Goal: Navigation & Orientation: Find specific page/section

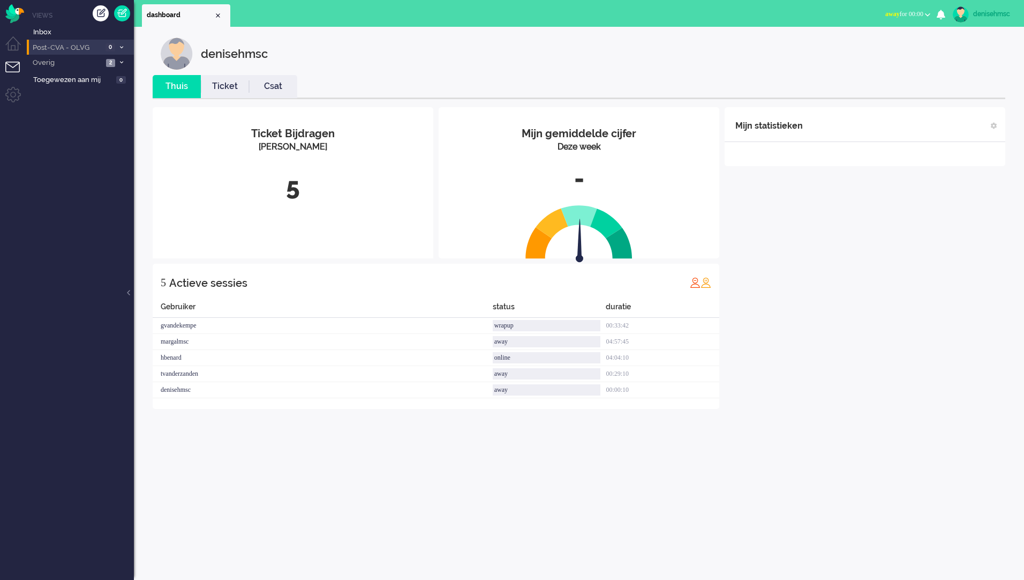
click at [101, 43] on span "Post-CVA - OLVG" at bounding box center [66, 48] width 71 height 10
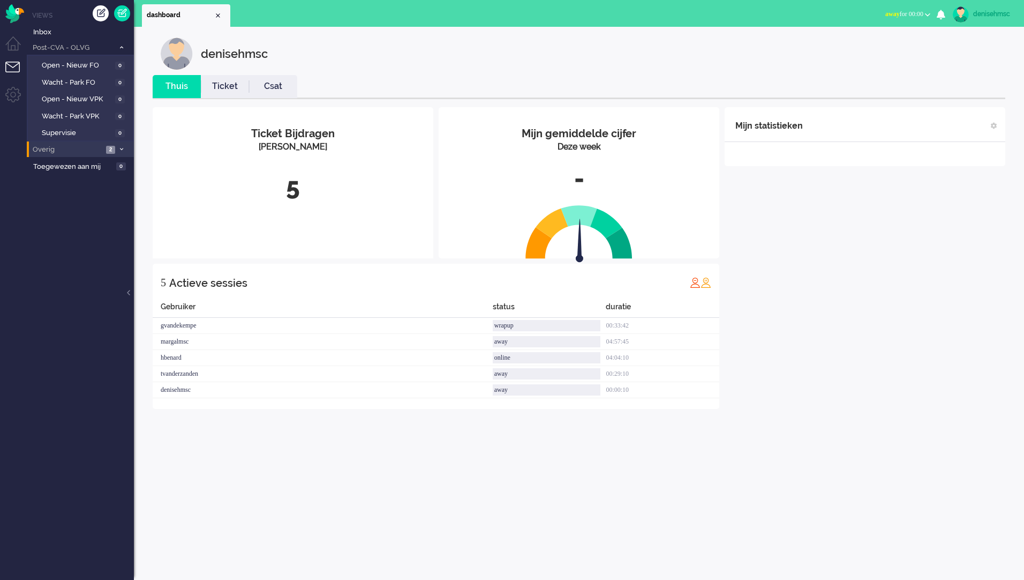
click at [107, 154] on li "Overig 2" at bounding box center [80, 149] width 107 height 16
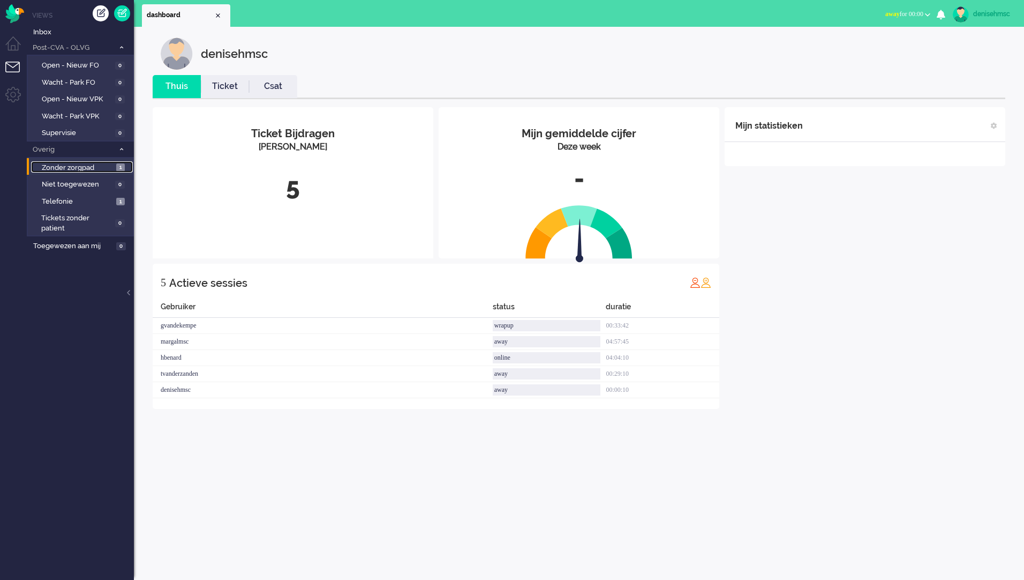
click at [119, 169] on span "1" at bounding box center [120, 167] width 9 height 8
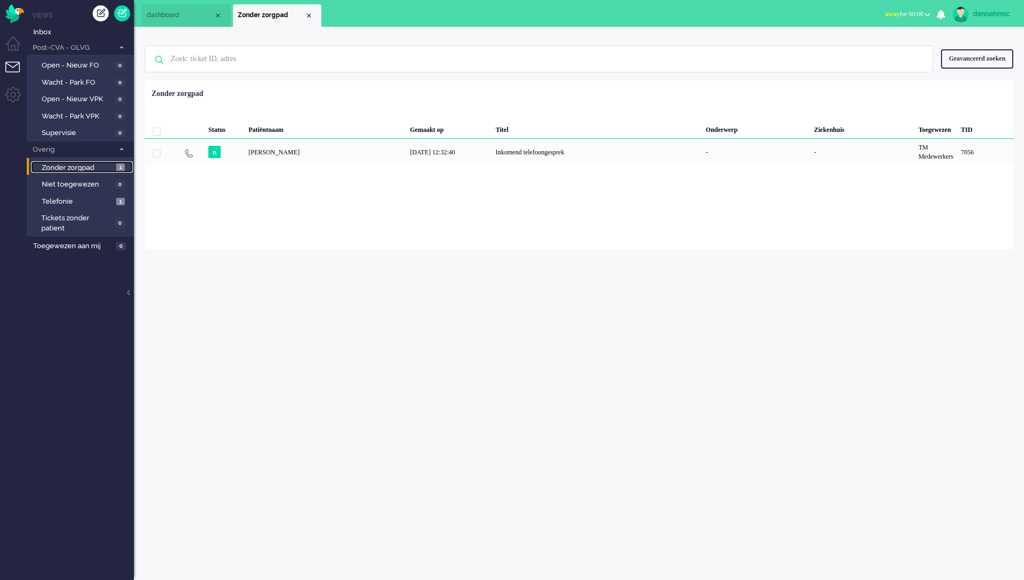
click at [104, 165] on span "Zonder zorgpad" at bounding box center [78, 168] width 72 height 10
click at [111, 200] on span "Telefonie" at bounding box center [78, 202] width 72 height 10
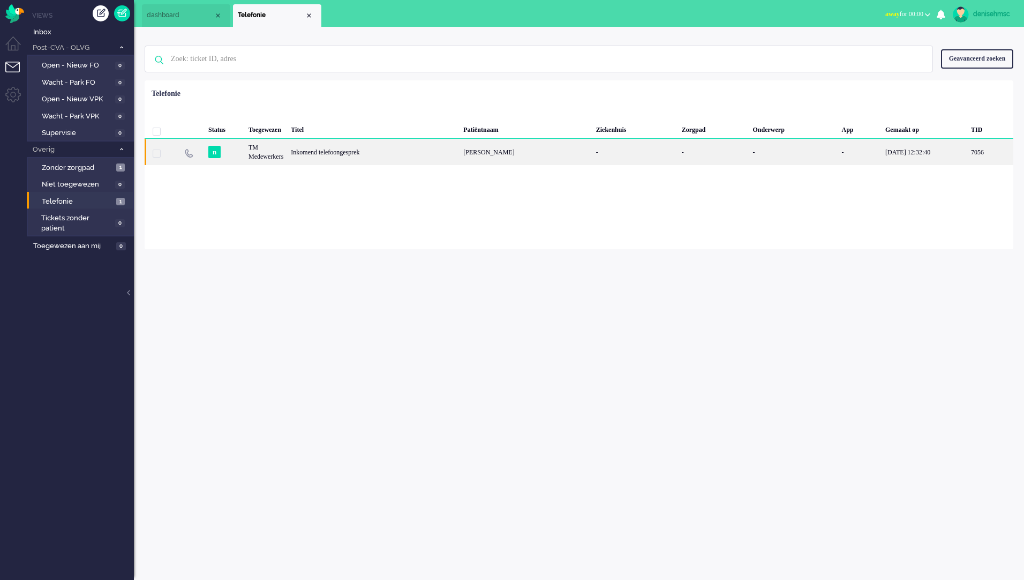
click at [545, 149] on div "[PERSON_NAME]" at bounding box center [526, 152] width 132 height 26
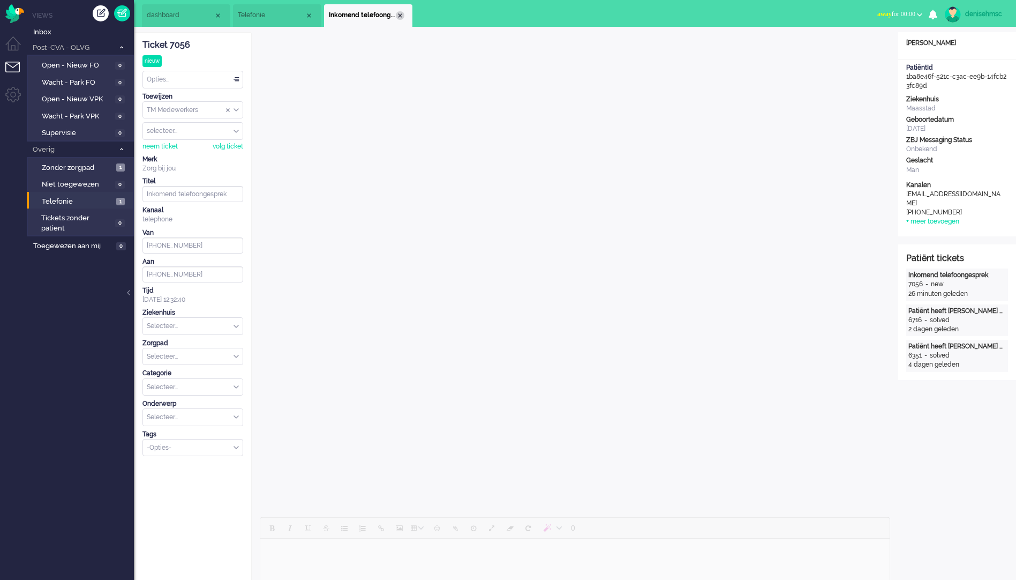
click at [400, 14] on div "Close tab" at bounding box center [400, 15] width 9 height 9
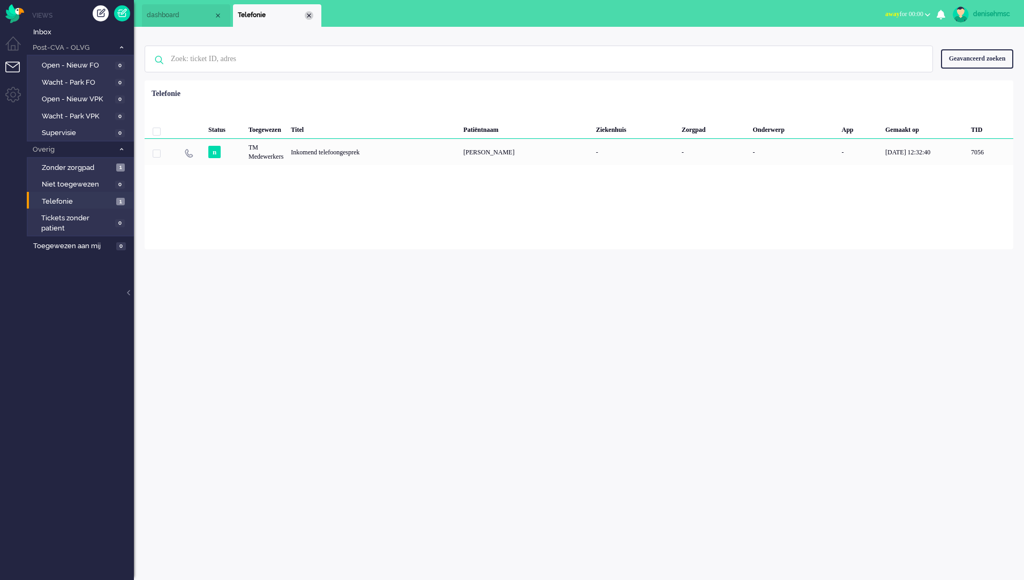
click at [310, 16] on div "Close tab" at bounding box center [309, 15] width 9 height 9
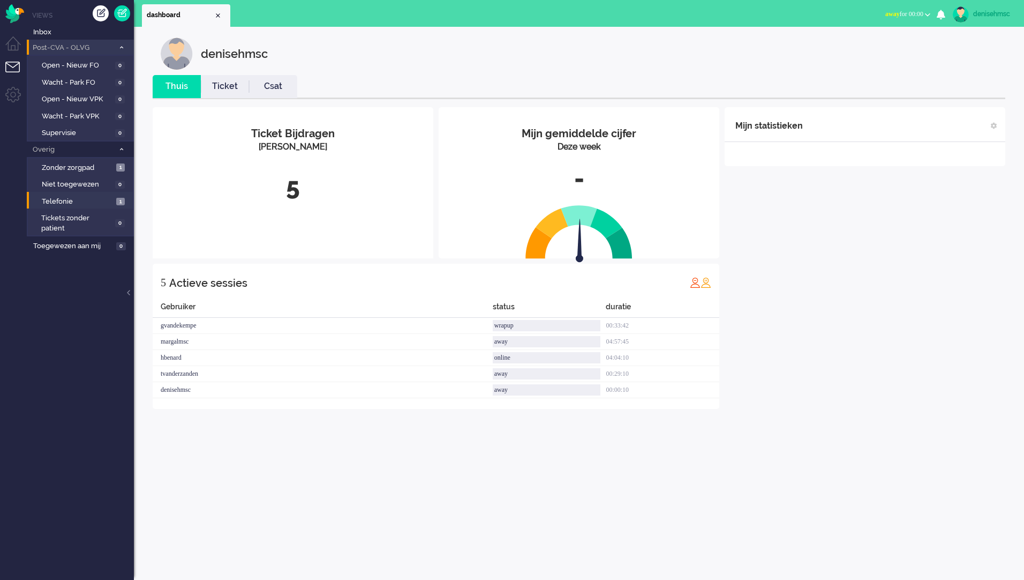
click at [95, 46] on span "Post-CVA - OLVG" at bounding box center [72, 48] width 83 height 10
